Goal: Check status: Check status

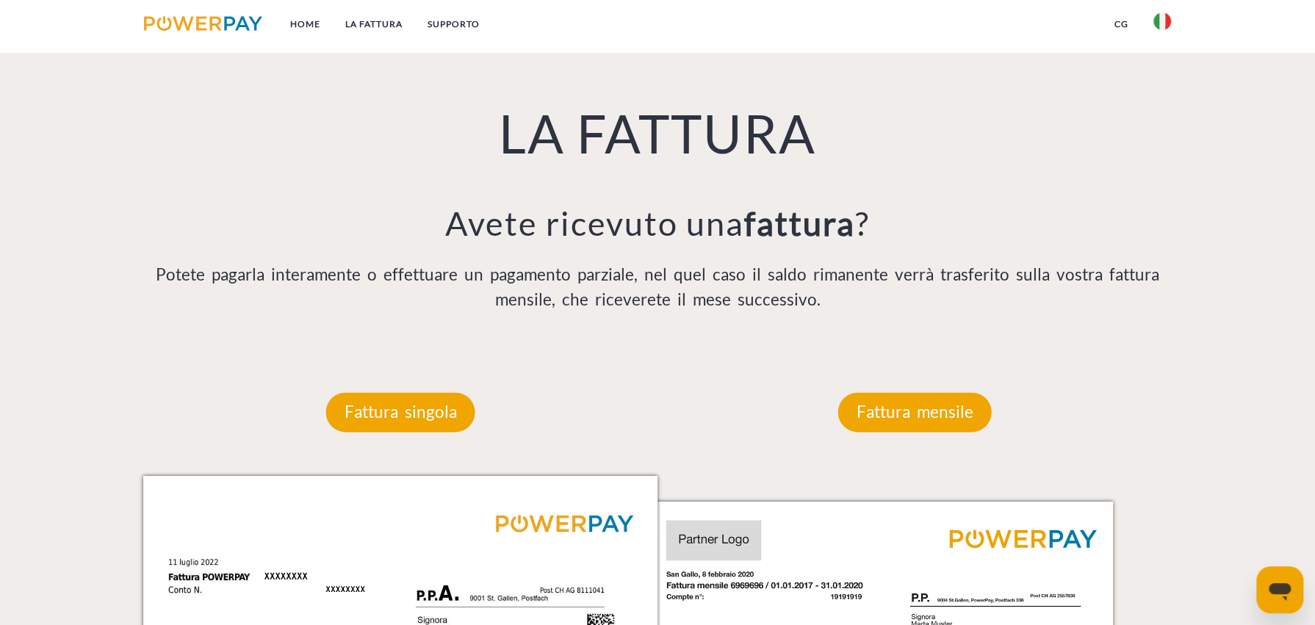
scroll to position [1102, 0]
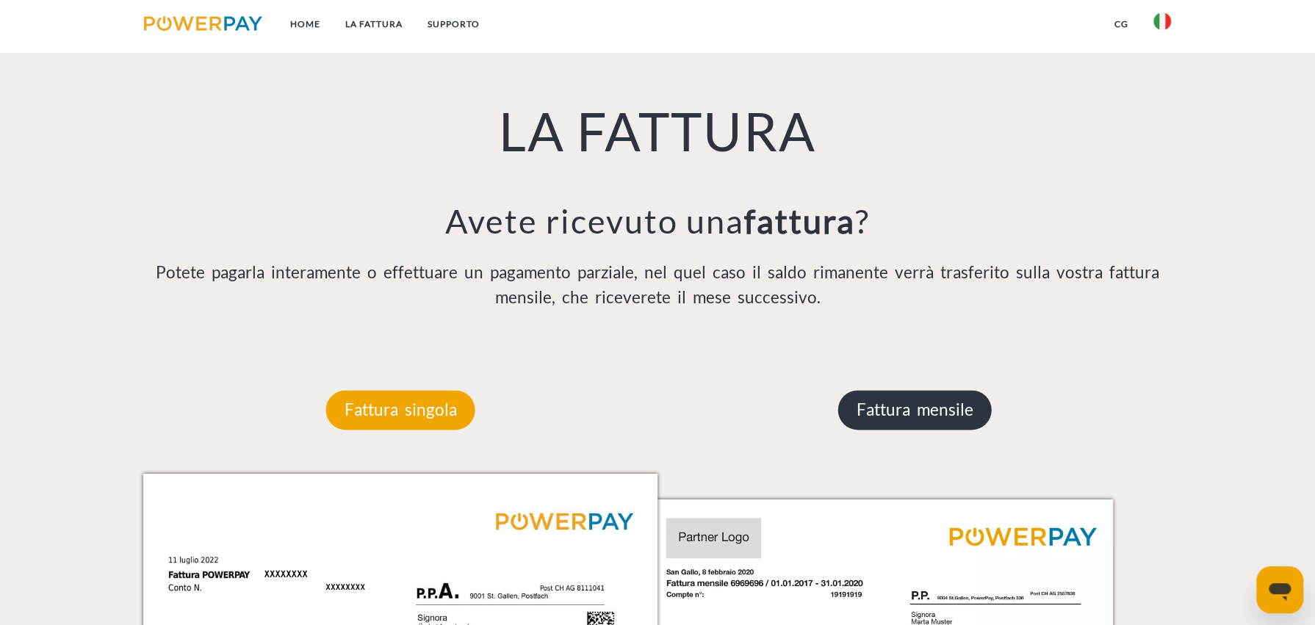
click at [928, 427] on p "Fattura mensile" at bounding box center [914, 410] width 153 height 40
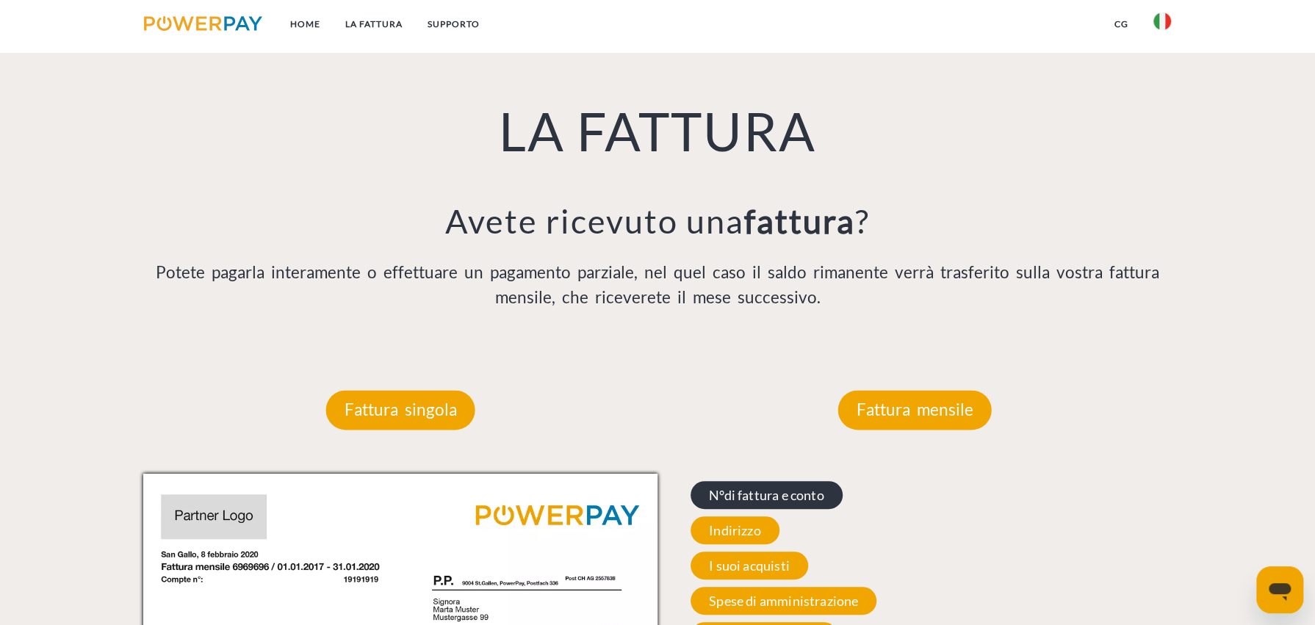
click at [762, 500] on span "N°di fattura e conto" at bounding box center [766, 495] width 152 height 28
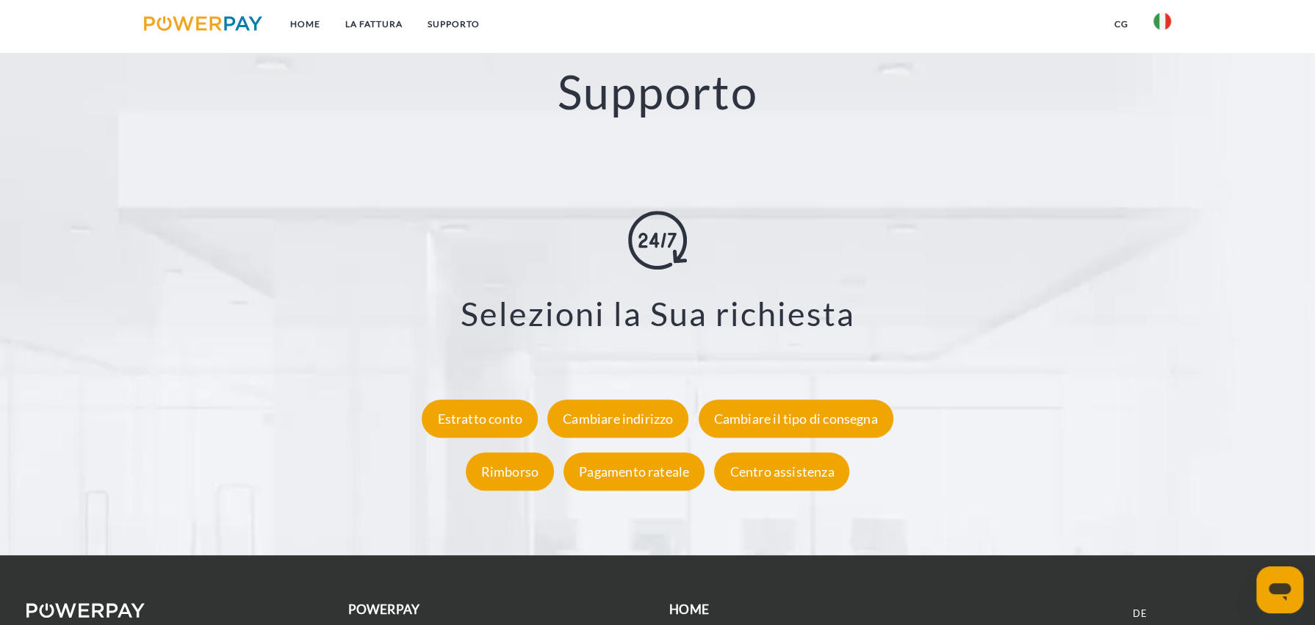
scroll to position [2899, 0]
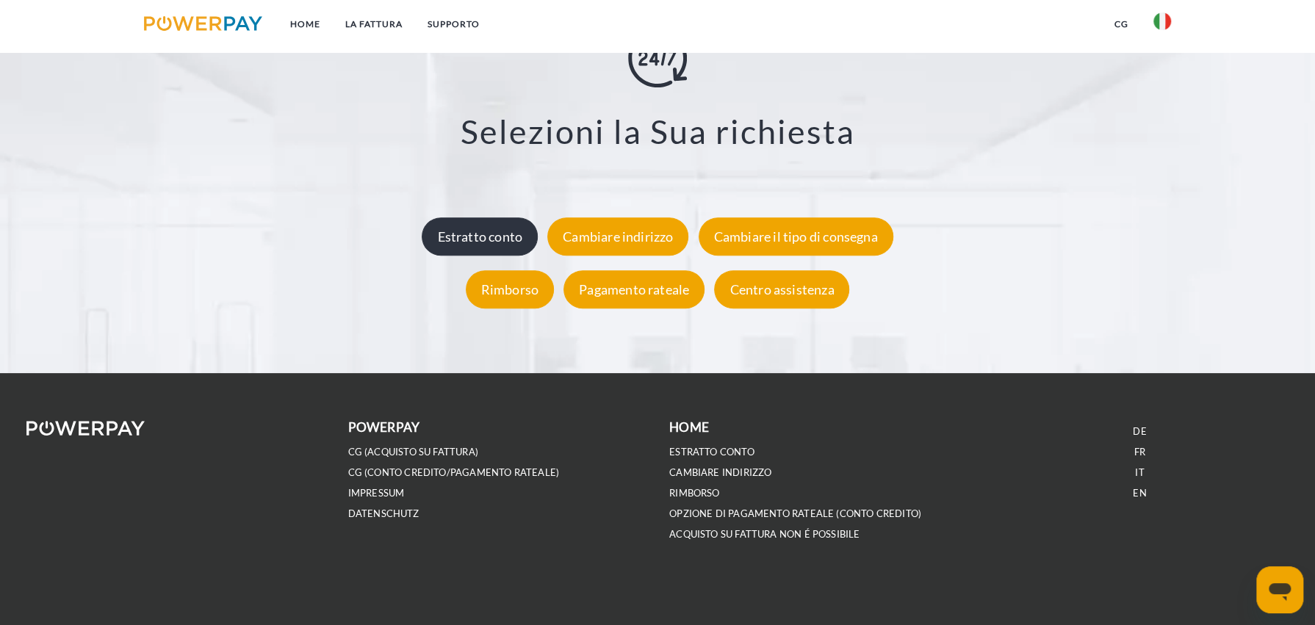
click at [504, 245] on div "Estratto conto" at bounding box center [480, 236] width 116 height 38
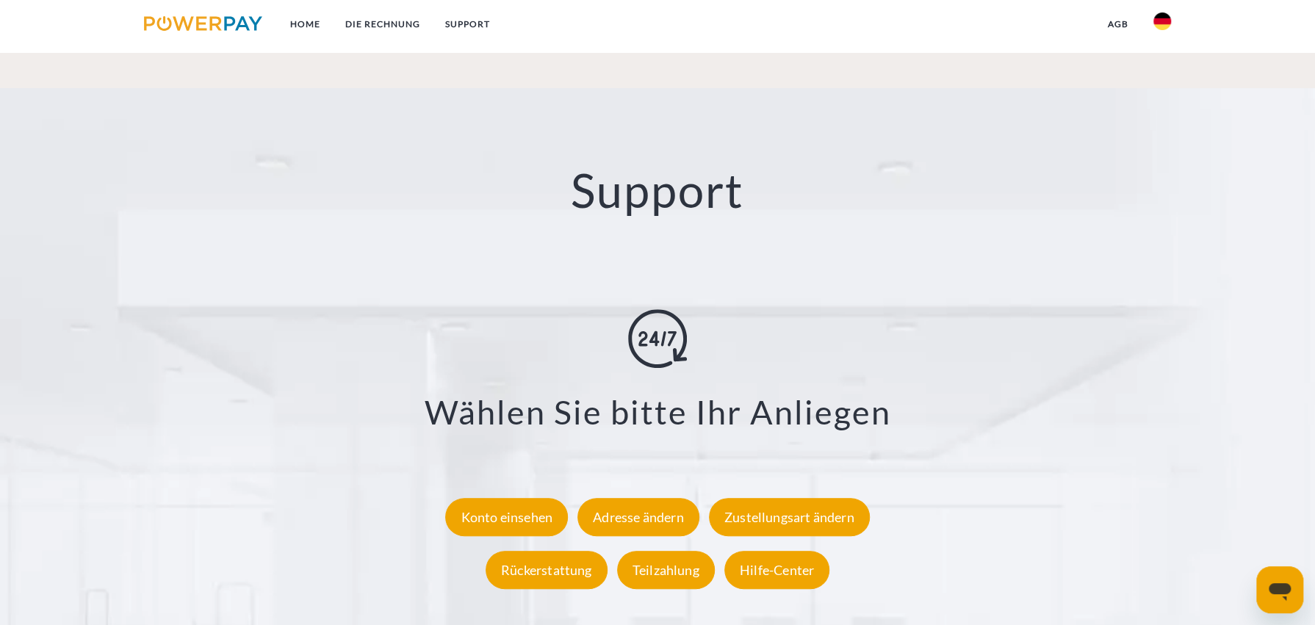
scroll to position [2790, 0]
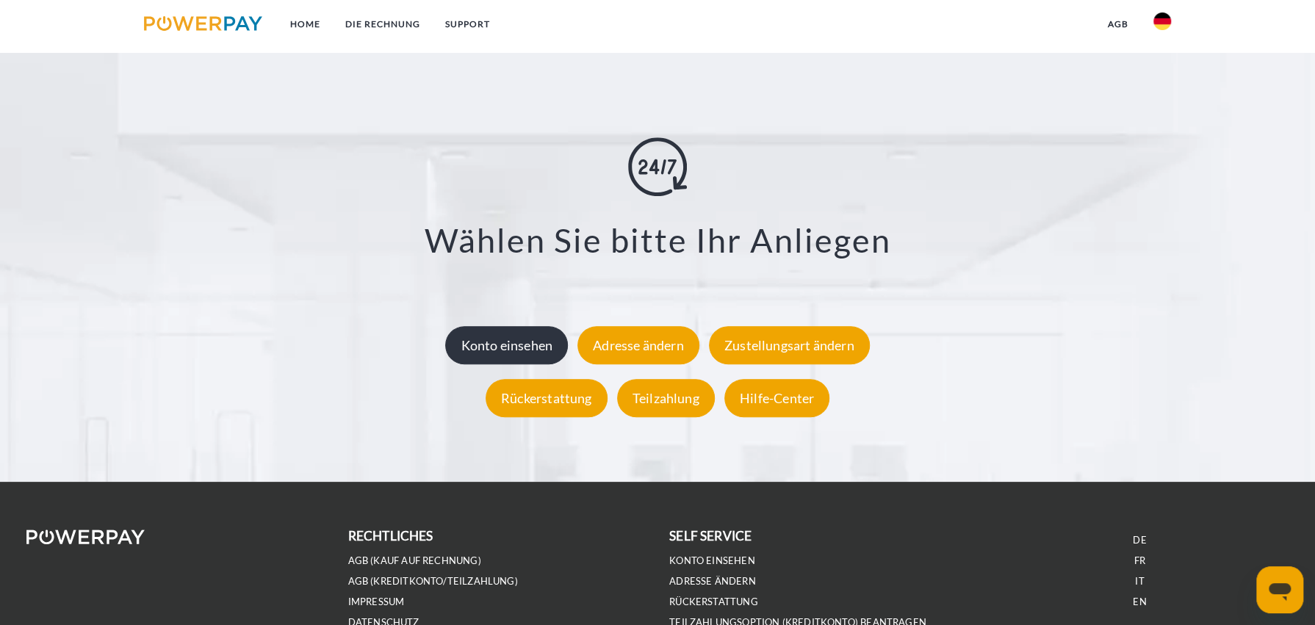
click at [498, 351] on div "Konto einsehen" at bounding box center [506, 345] width 123 height 38
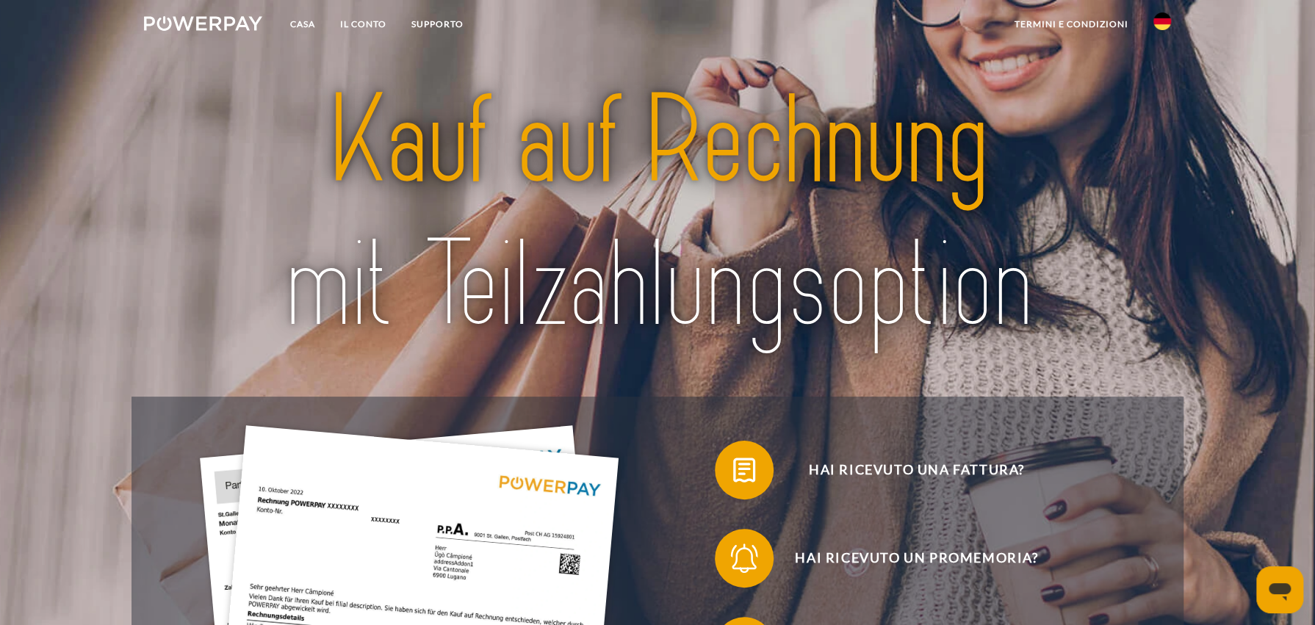
click at [1120, 203] on img at bounding box center [657, 213] width 925 height 302
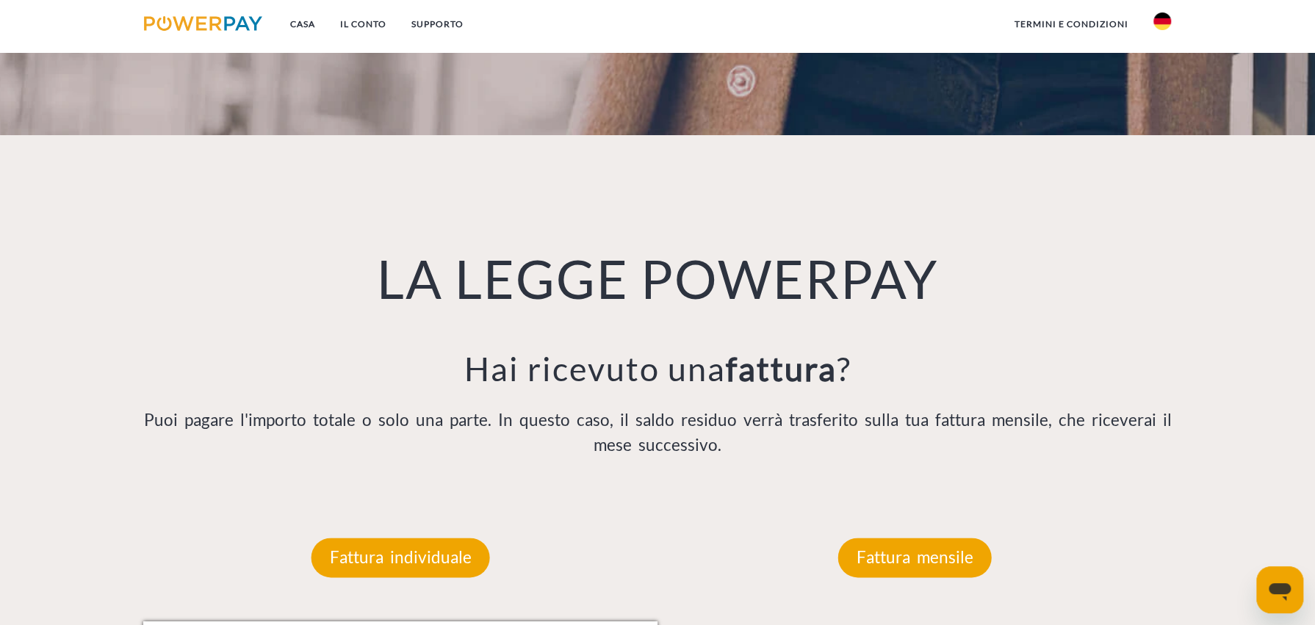
scroll to position [1175, 0]
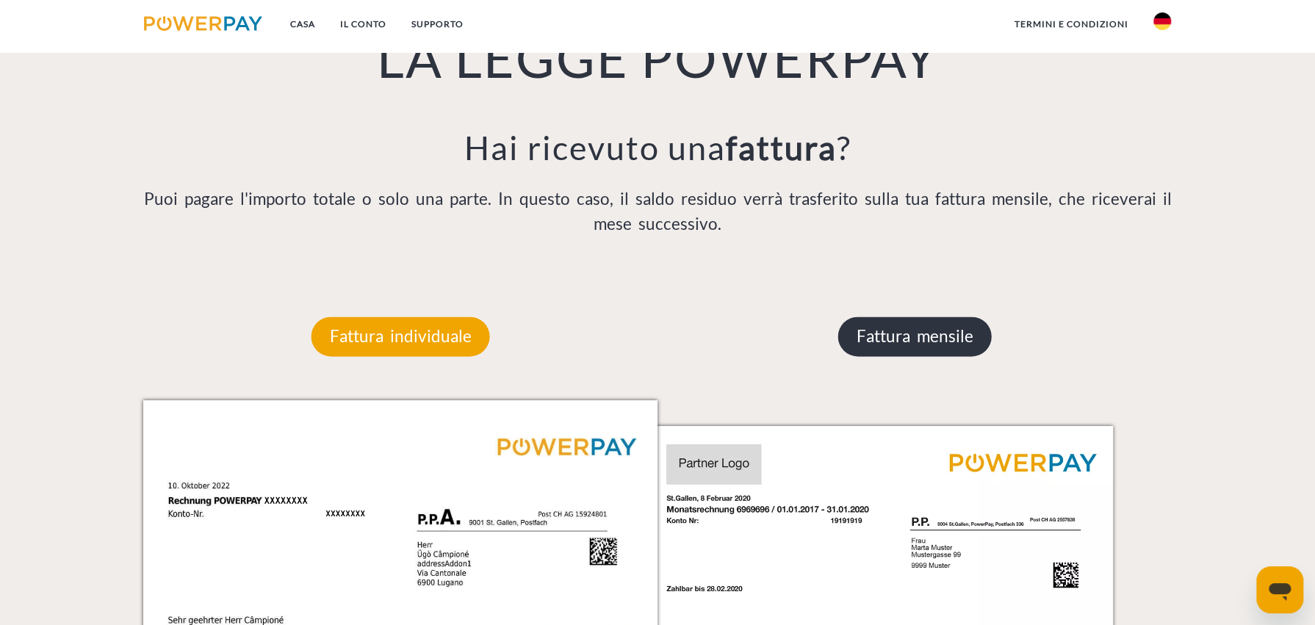
drag, startPoint x: 994, startPoint y: 338, endPoint x: 957, endPoint y: 339, distance: 37.5
click at [989, 339] on div "Fattura mensile" at bounding box center [915, 336] width 242 height 128
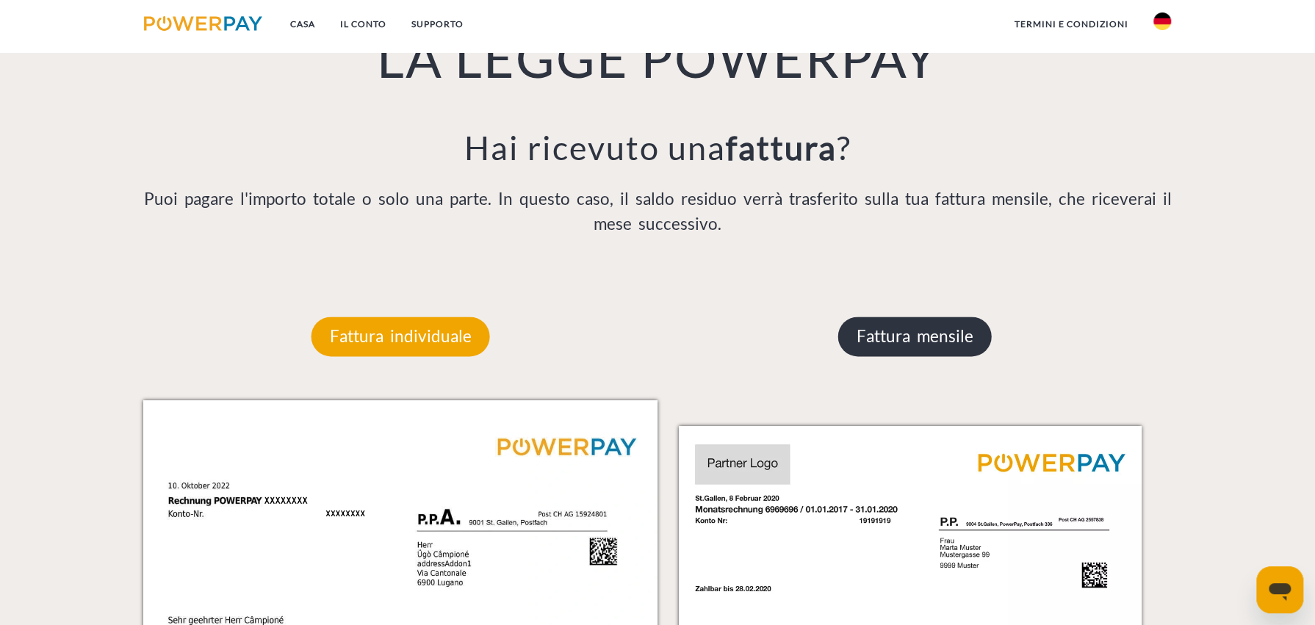
click at [942, 339] on font "Fattura mensile" at bounding box center [914, 336] width 117 height 20
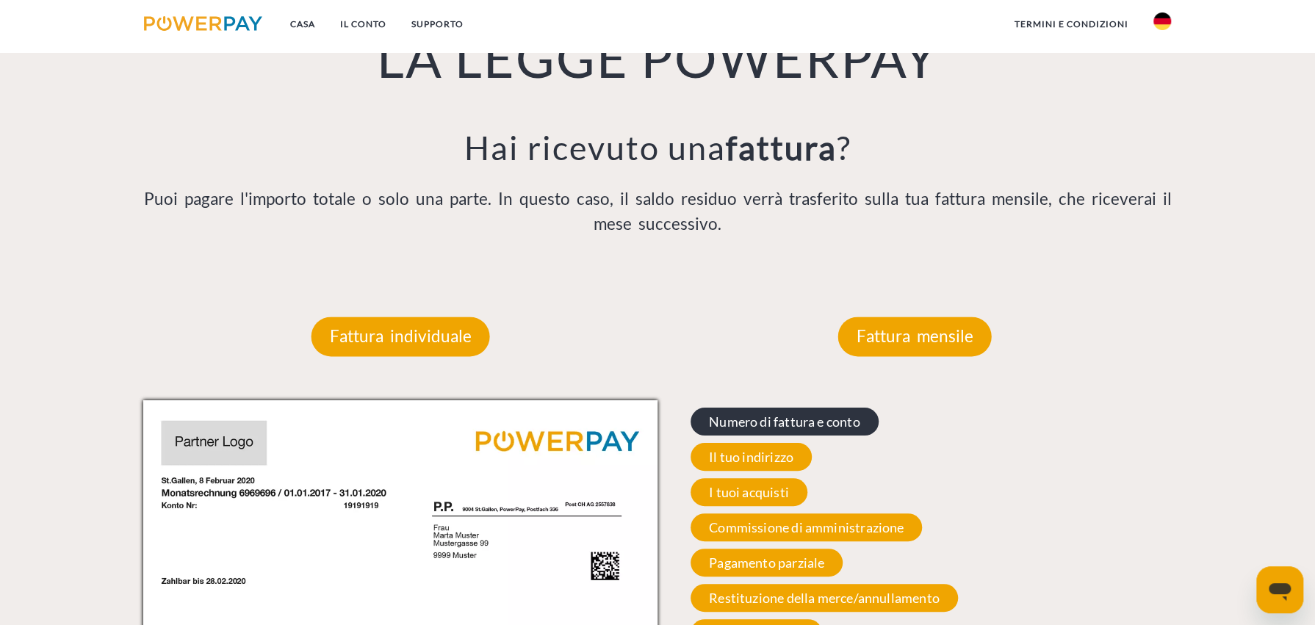
click at [751, 433] on span "Numero di fattura e conto" at bounding box center [784, 422] width 188 height 28
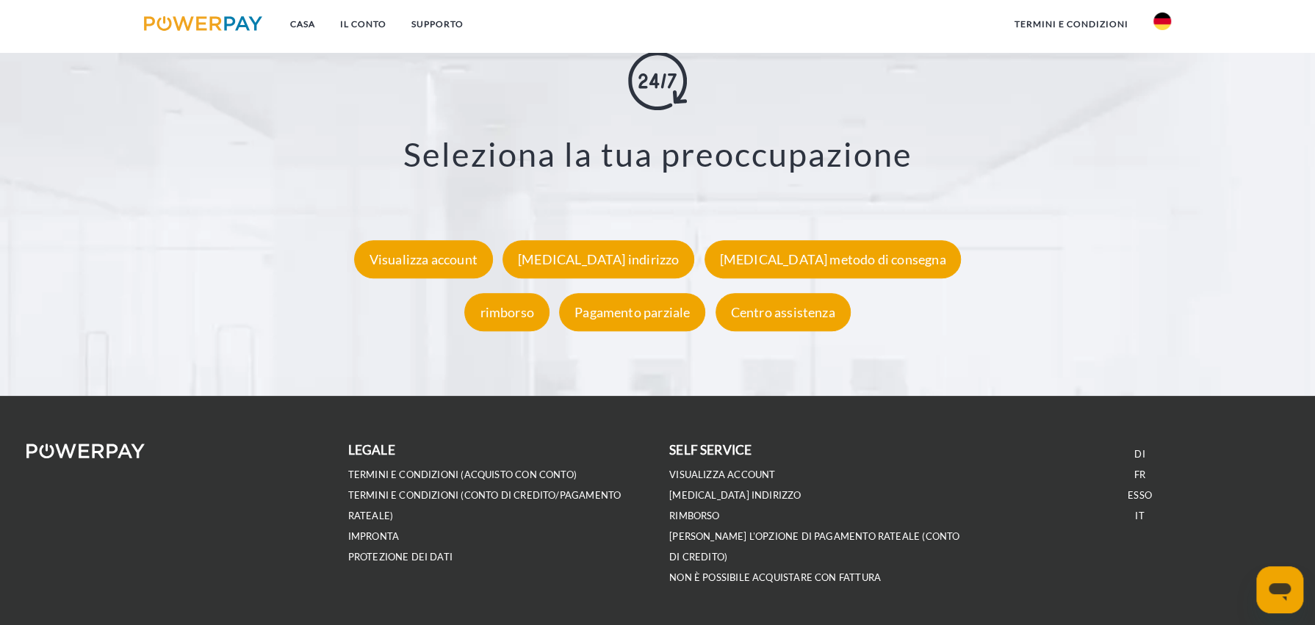
scroll to position [2919, 0]
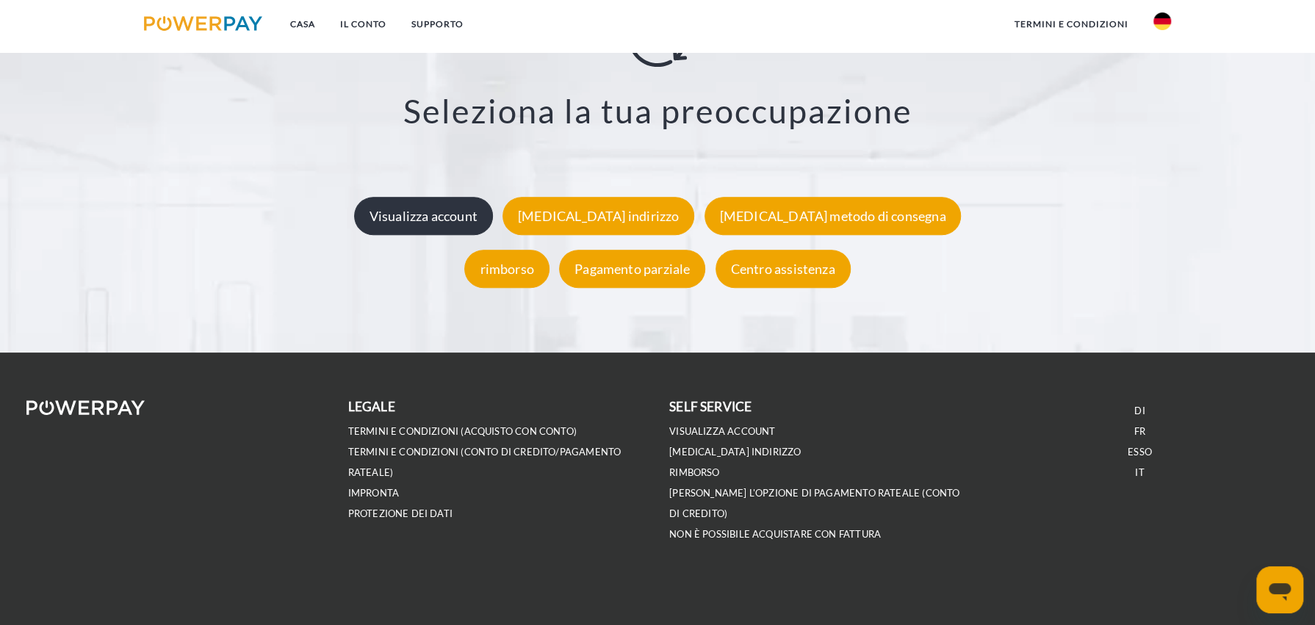
click at [477, 217] on font "Visualizza account" at bounding box center [423, 216] width 108 height 16
